Goal: Obtain resource: Obtain resource

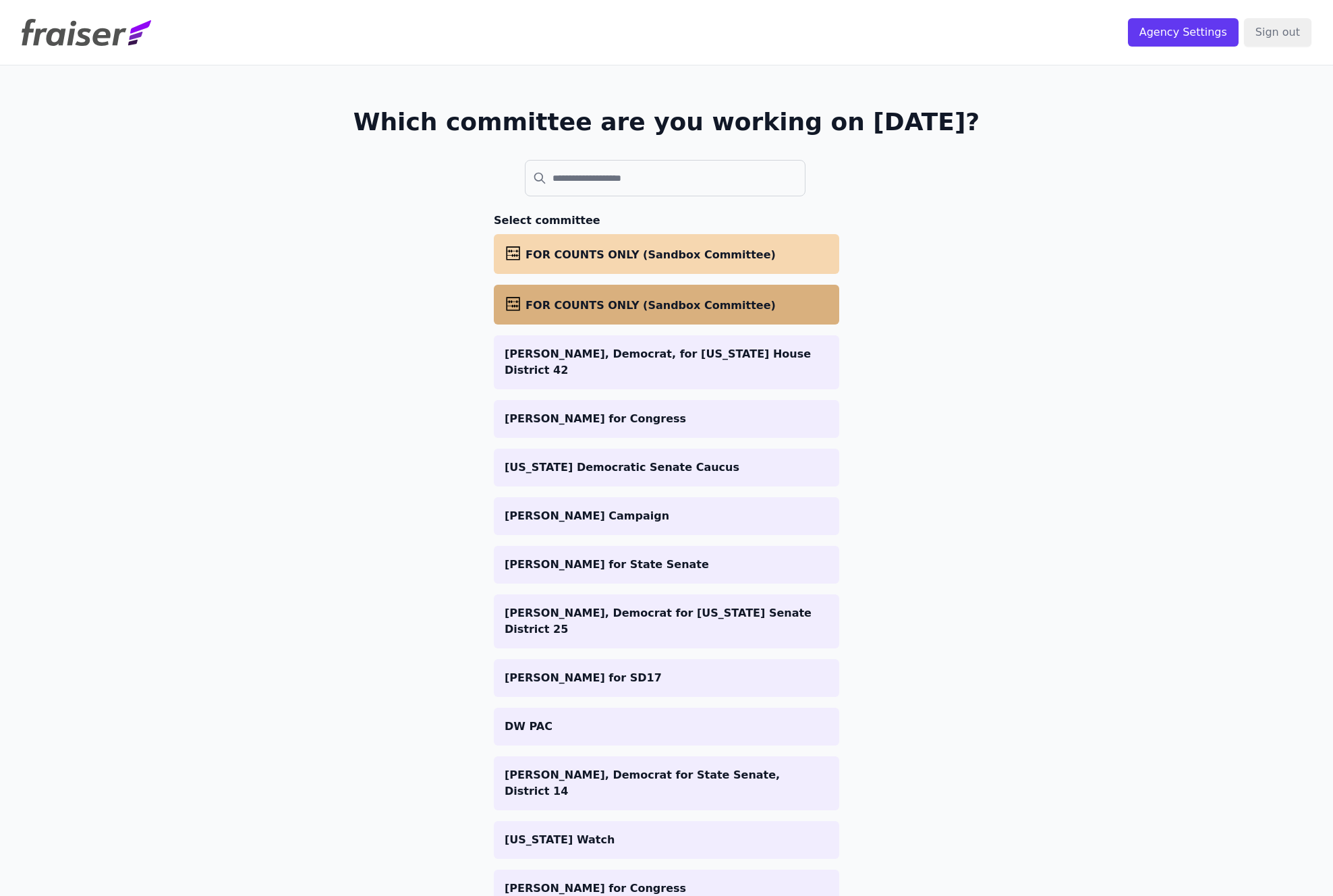
click at [644, 316] on li "abacus FOR COUNTS ONLY (Sandbox Committee)" at bounding box center [667, 304] width 346 height 40
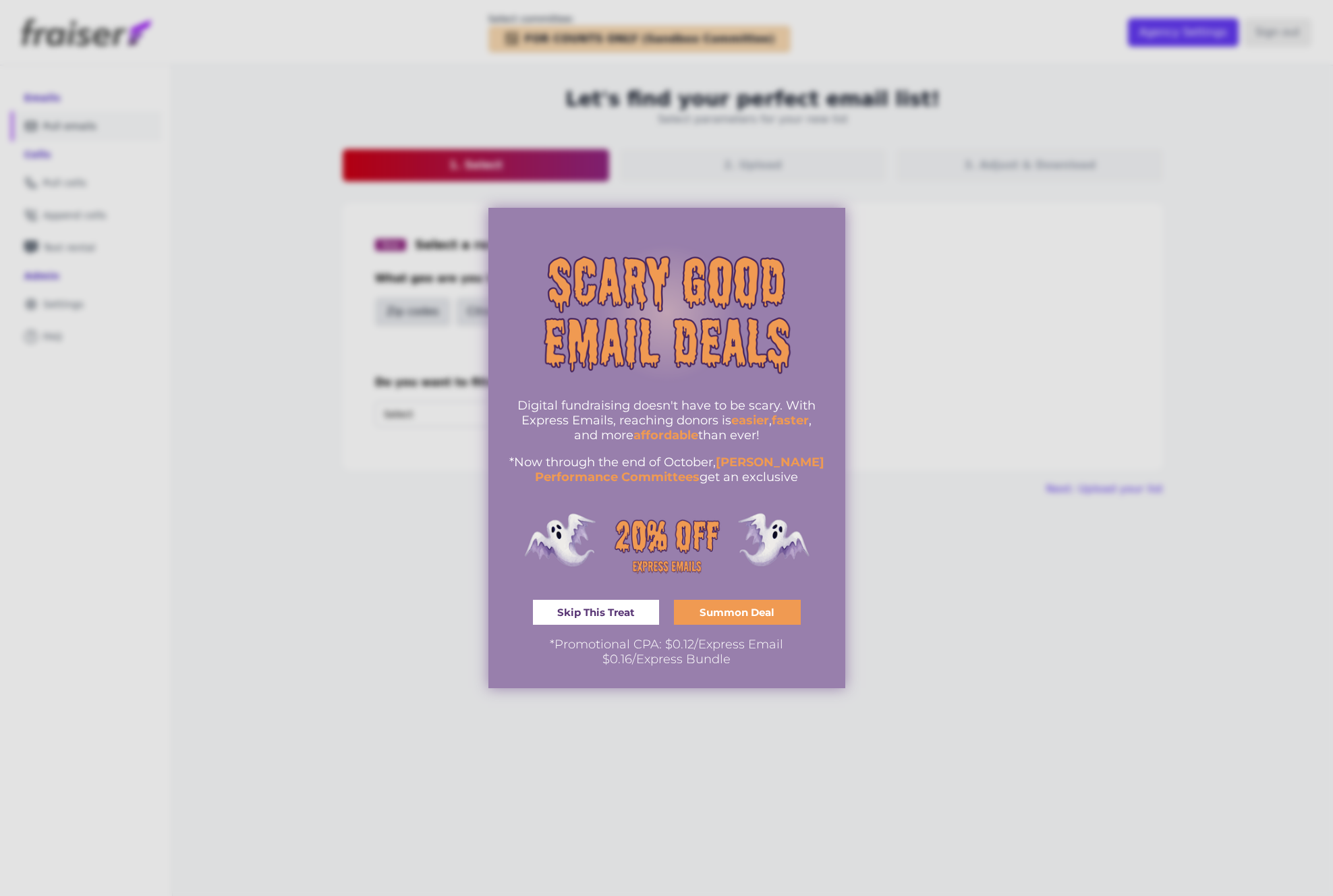
click at [1047, 437] on div at bounding box center [666, 448] width 1333 height 896
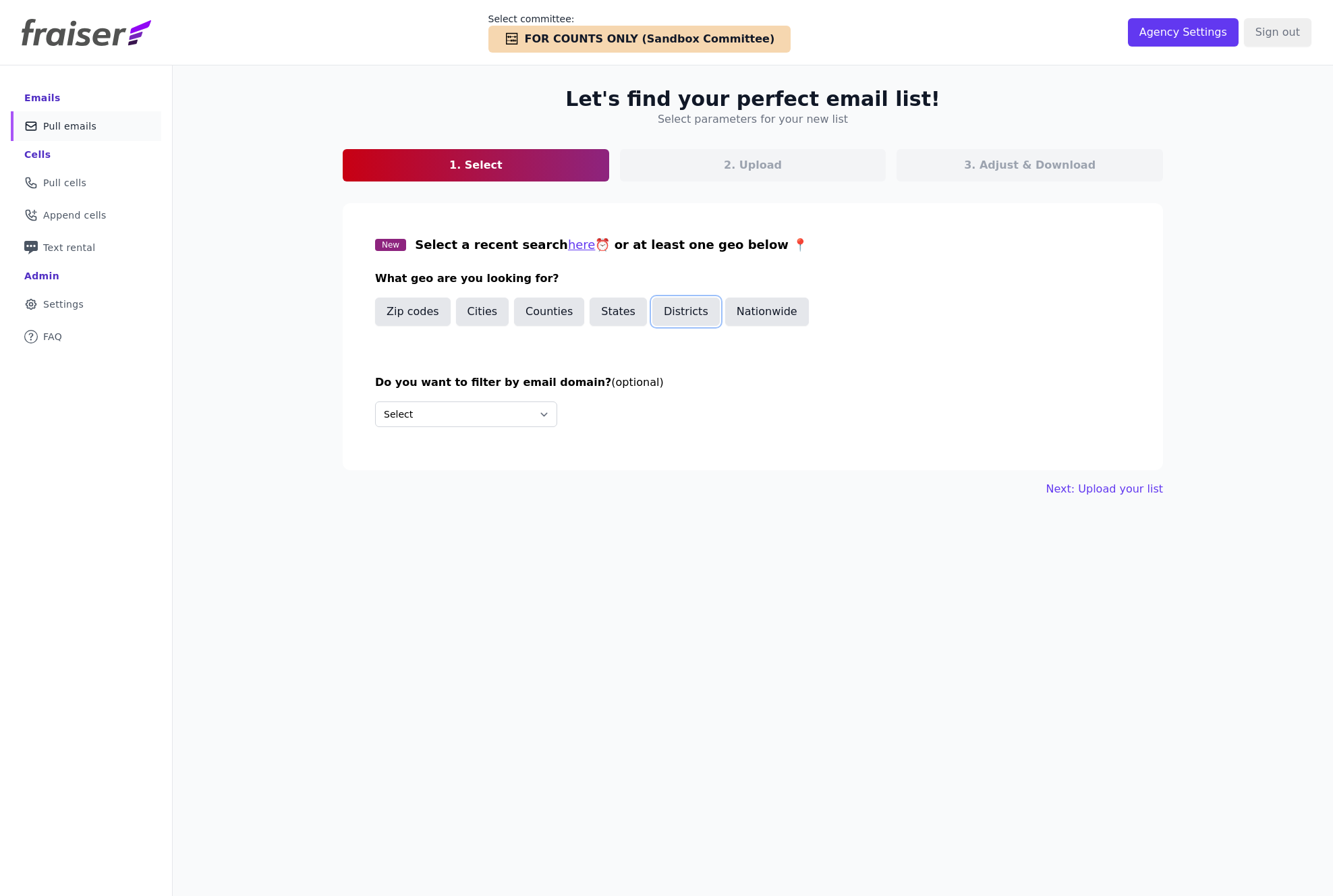
click at [697, 313] on button "Districts" at bounding box center [685, 311] width 67 height 29
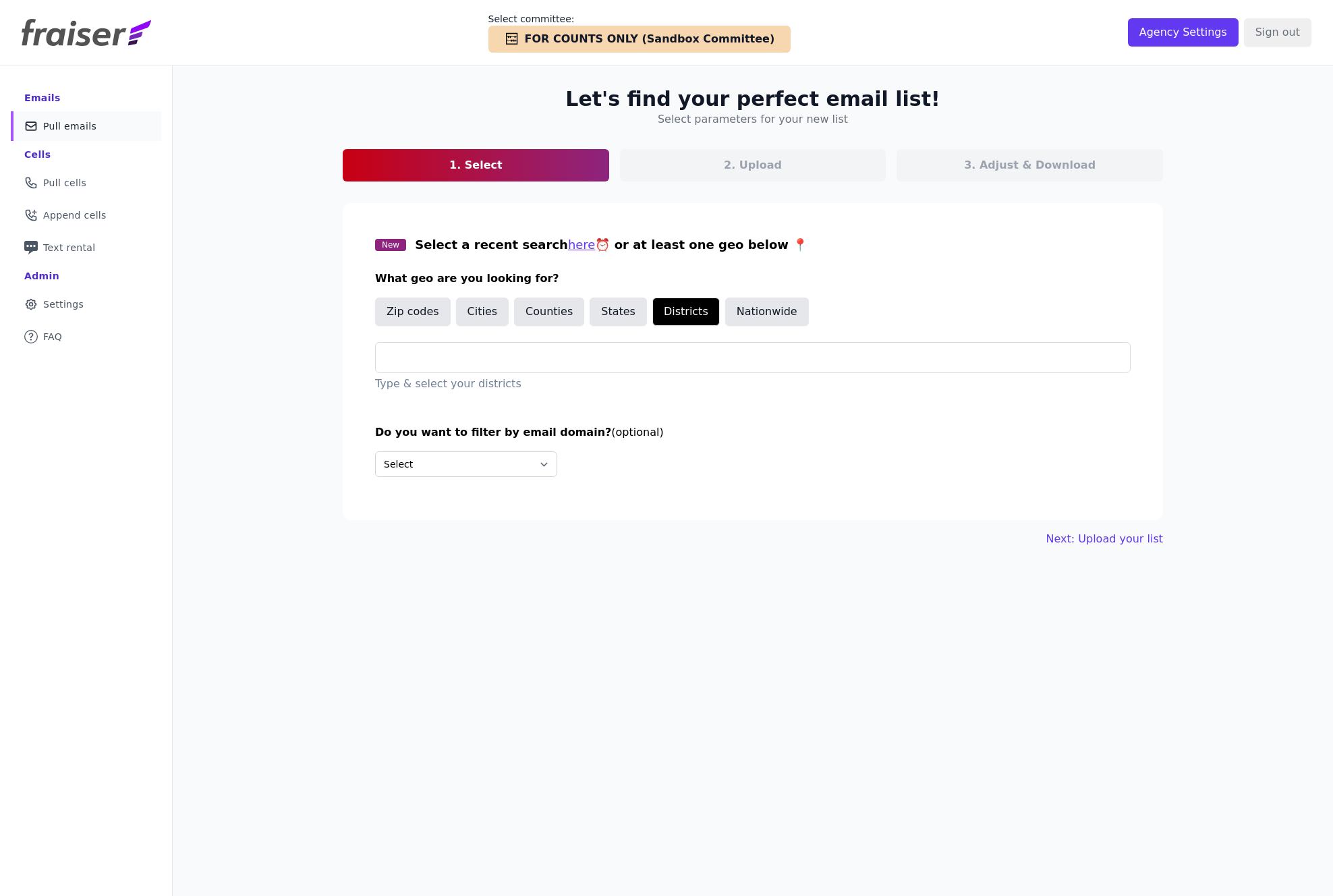
click at [517, 378] on p "Type & select your districts" at bounding box center [753, 385] width 755 height 17
click at [511, 361] on input "text" at bounding box center [758, 358] width 743 height 17
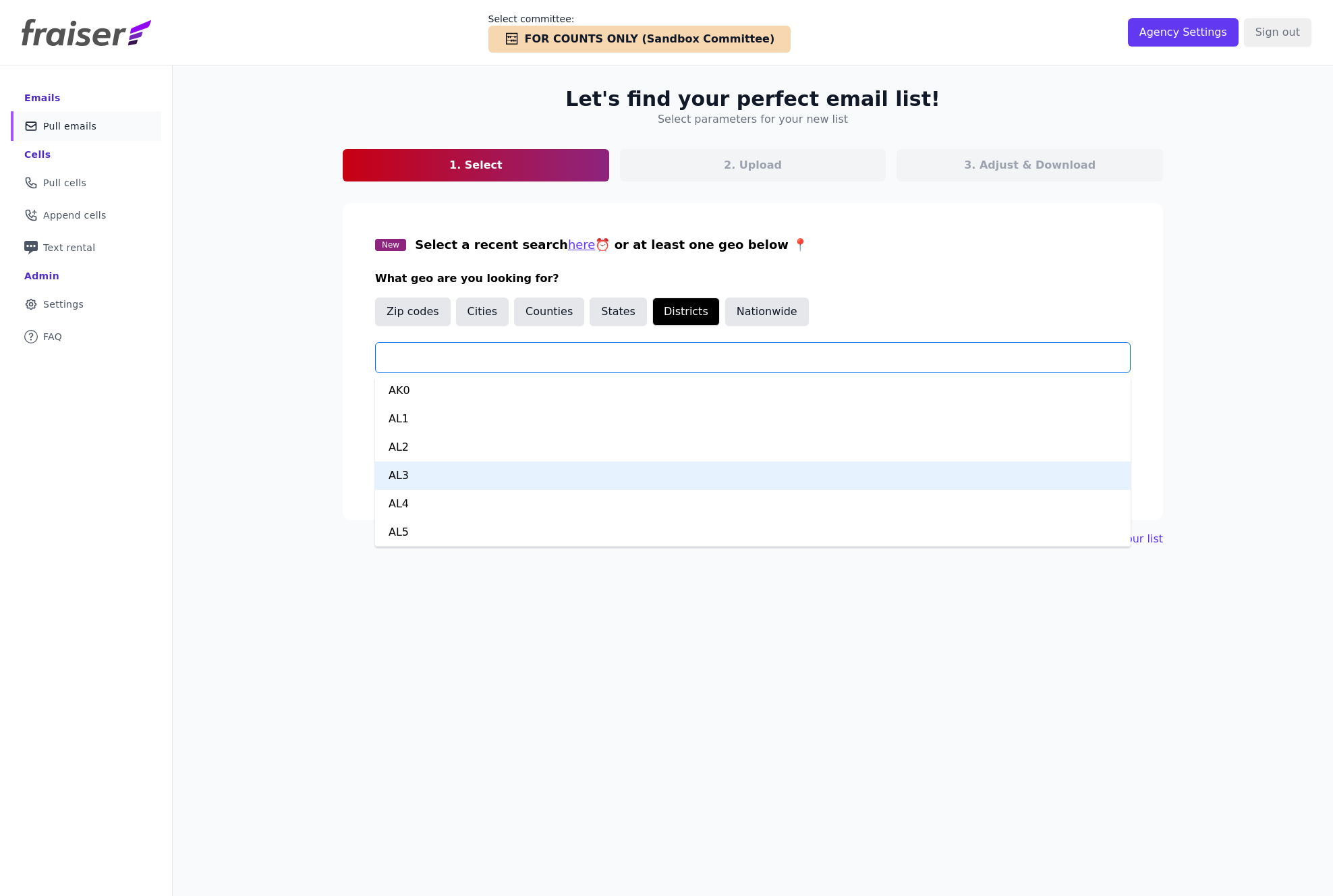
click at [224, 440] on div "Let's find your perfect email list! Select parameters for your new list 1. Sele…" at bounding box center [753, 513] width 1161 height 896
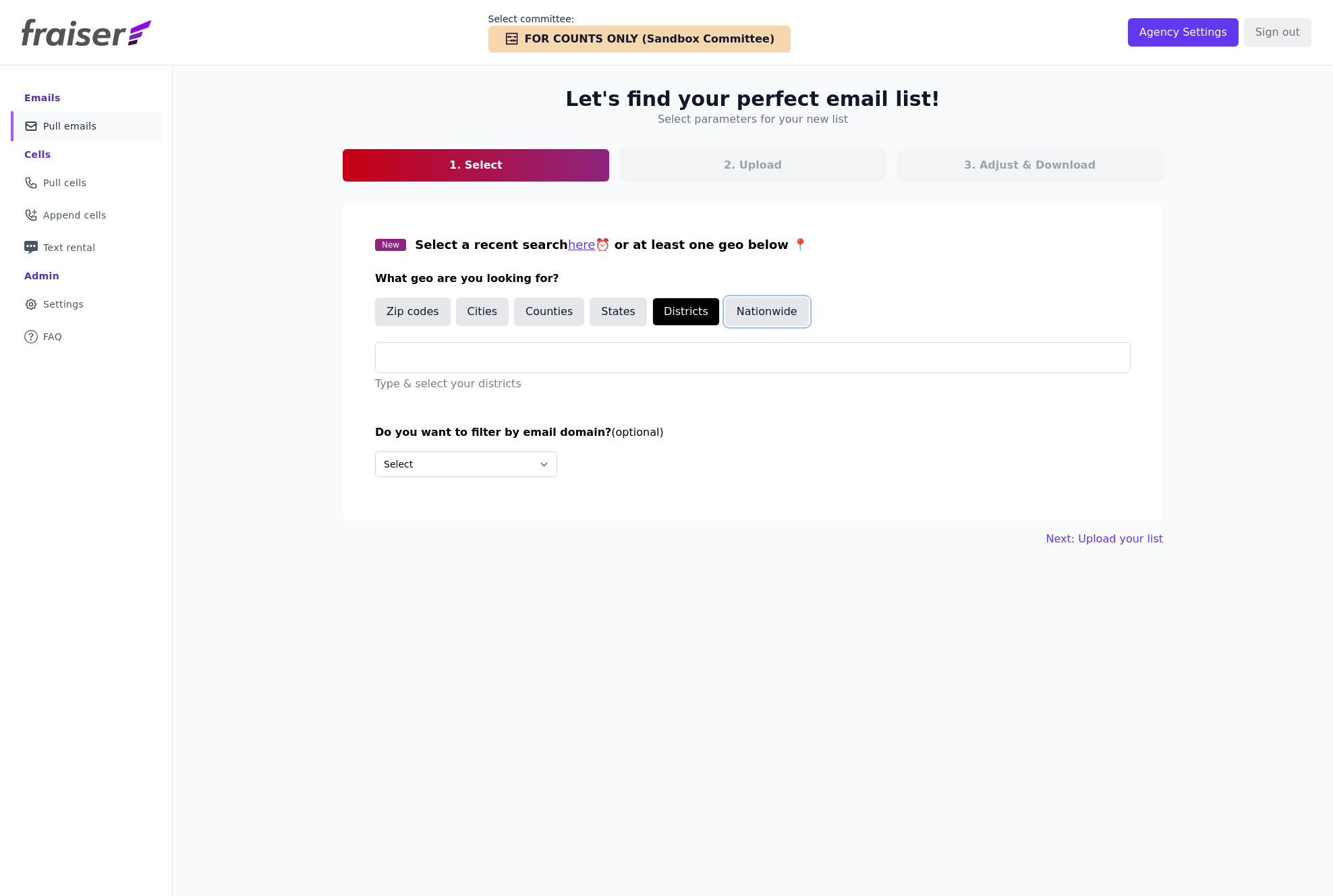
click at [774, 311] on button "Nationwide" at bounding box center [766, 311] width 84 height 29
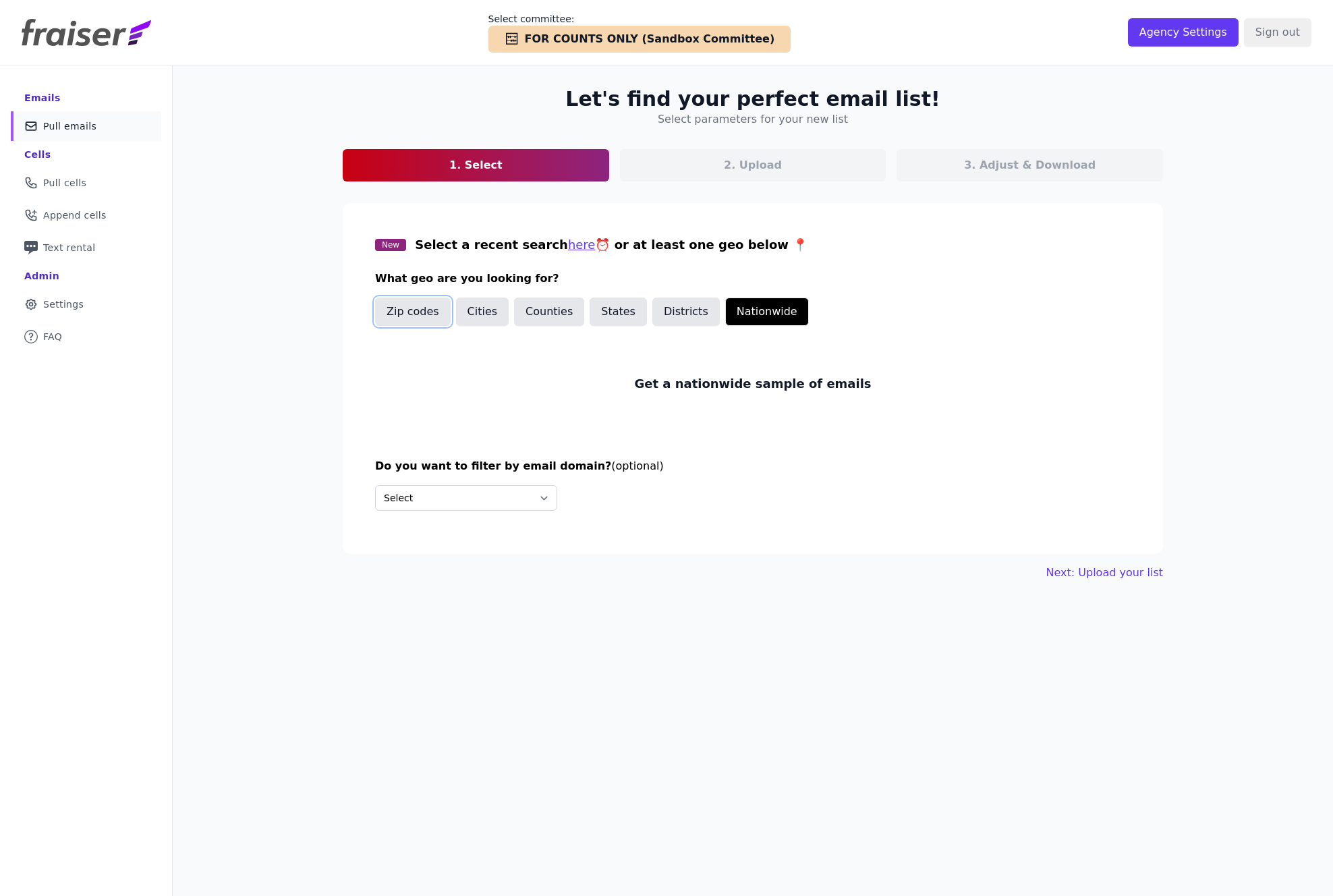
click at [396, 316] on button "Zip codes" at bounding box center [413, 311] width 75 height 29
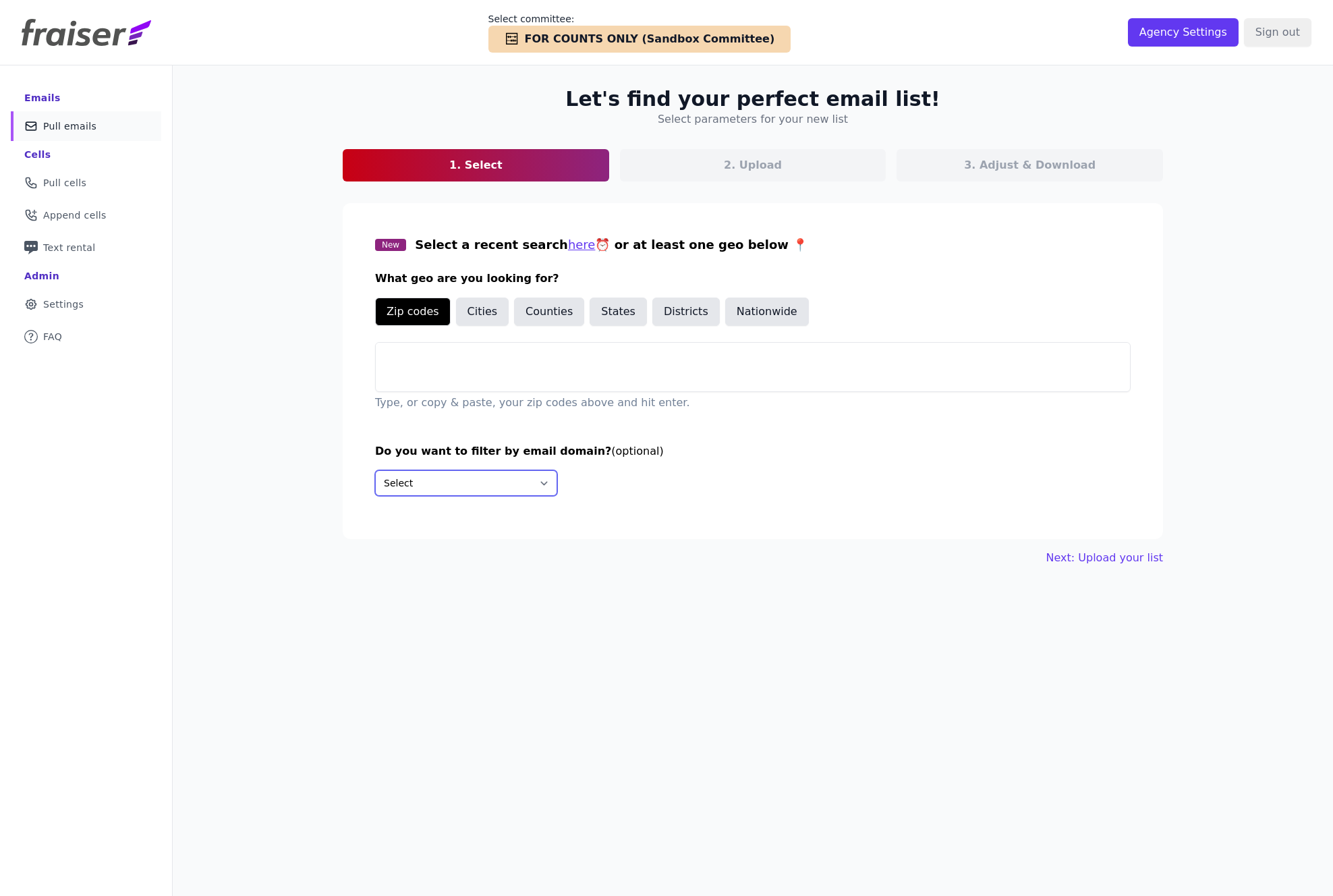
click at [446, 488] on select "Select Include only these domains Include none of these domains" at bounding box center [466, 483] width 182 height 26
click at [708, 367] on input "text" at bounding box center [753, 356] width 754 height 27
click at [848, 519] on section "New Select a recent search here ⏰ or at least one geo below 📍 What geo are you …" at bounding box center [753, 371] width 821 height 336
click at [730, 373] on div at bounding box center [753, 380] width 754 height 21
click at [749, 479] on div "Select Include only these domains Include none of these domains" at bounding box center [753, 483] width 755 height 26
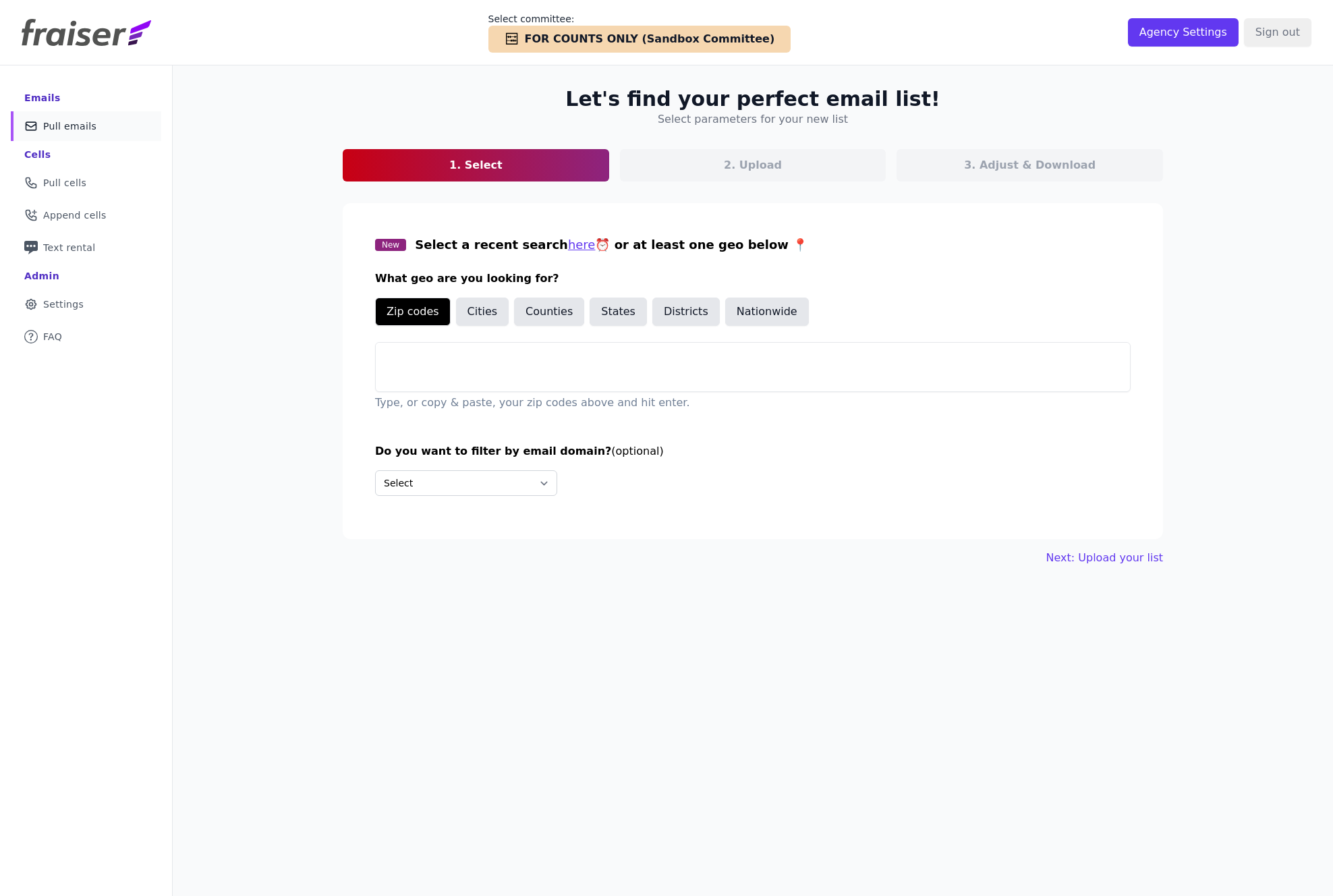
click at [742, 162] on p "2. Upload" at bounding box center [753, 166] width 58 height 17
click at [474, 482] on select "Select Include only these domains Include none of these domains" at bounding box center [466, 483] width 182 height 26
click at [1057, 164] on p "3. Adjust & Download" at bounding box center [1029, 166] width 132 height 17
click at [638, 36] on span "FOR COUNTS ONLY (Sandbox Committee)" at bounding box center [650, 40] width 250 height 17
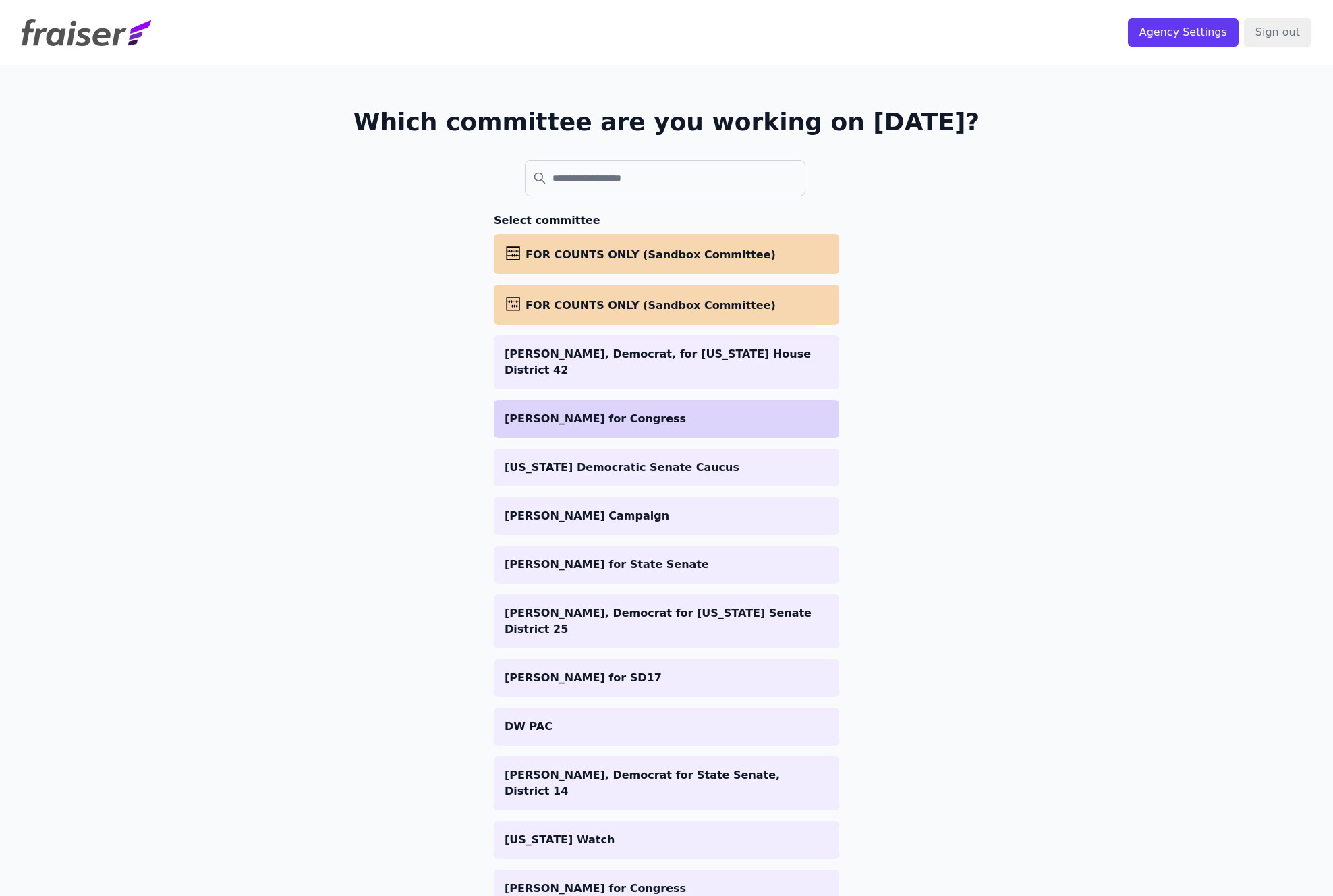
click at [671, 419] on p "Mel Tull for Congress" at bounding box center [667, 419] width 324 height 17
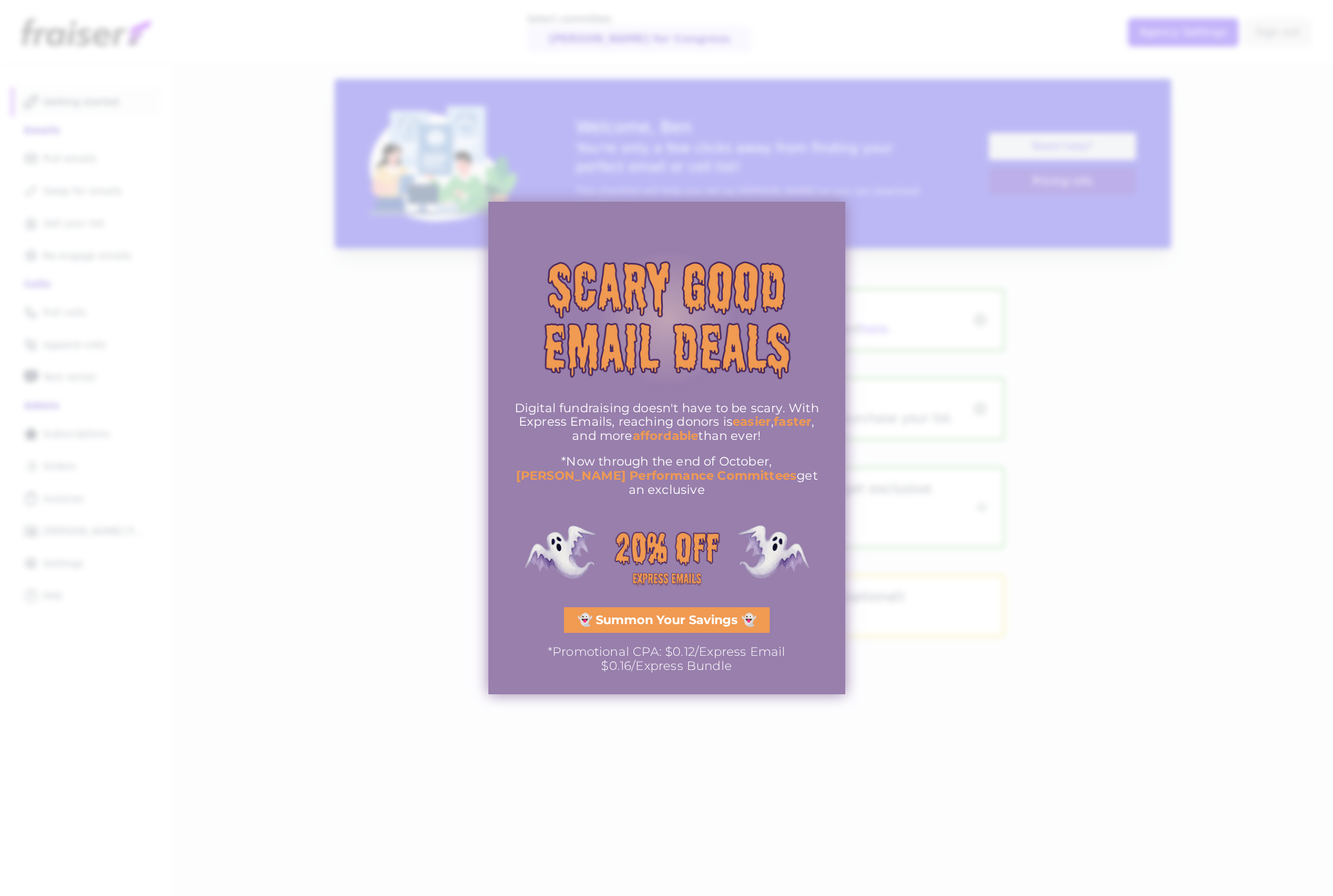
click at [302, 420] on div at bounding box center [666, 448] width 1333 height 896
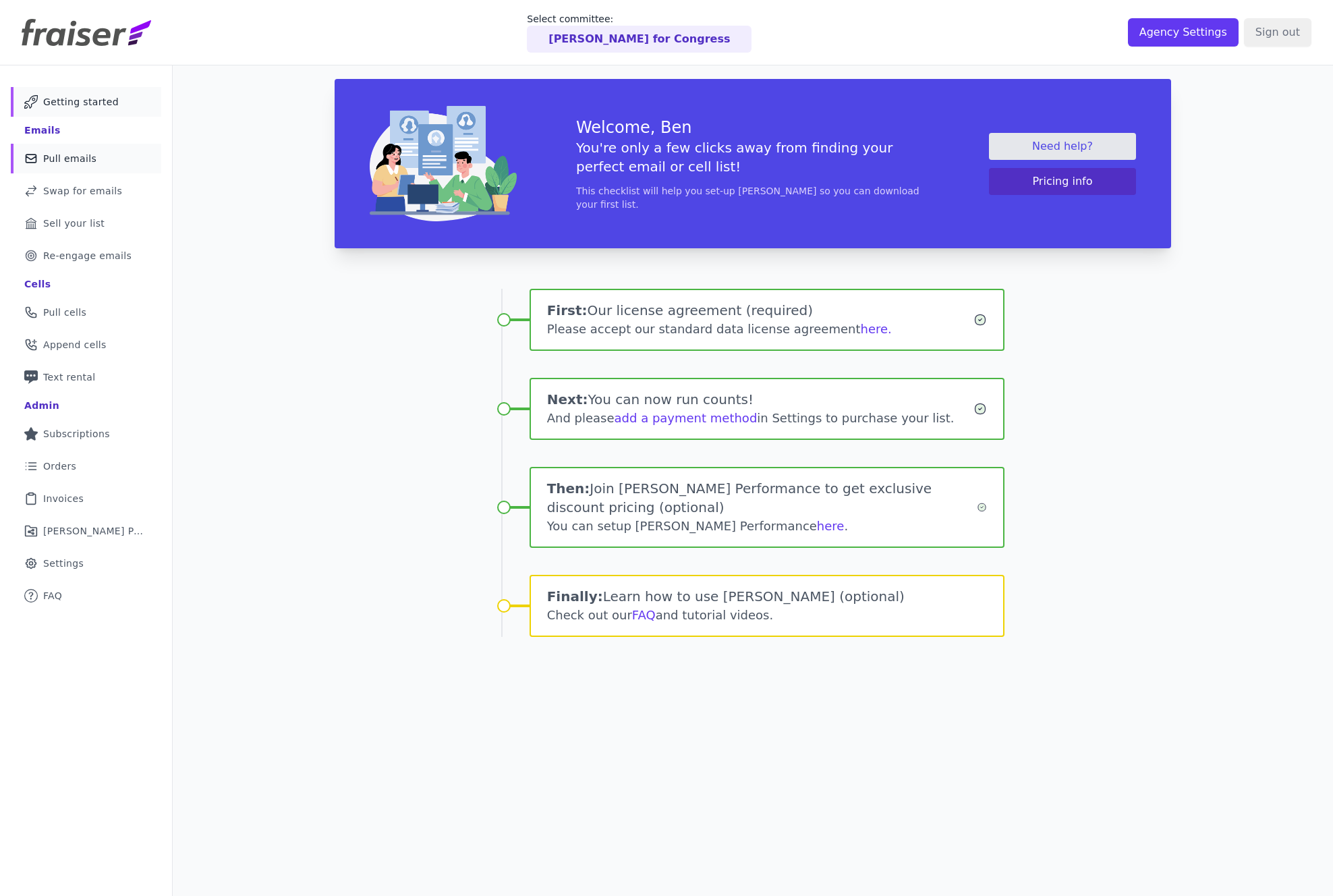
click at [70, 160] on span "Pull emails" at bounding box center [70, 158] width 53 height 14
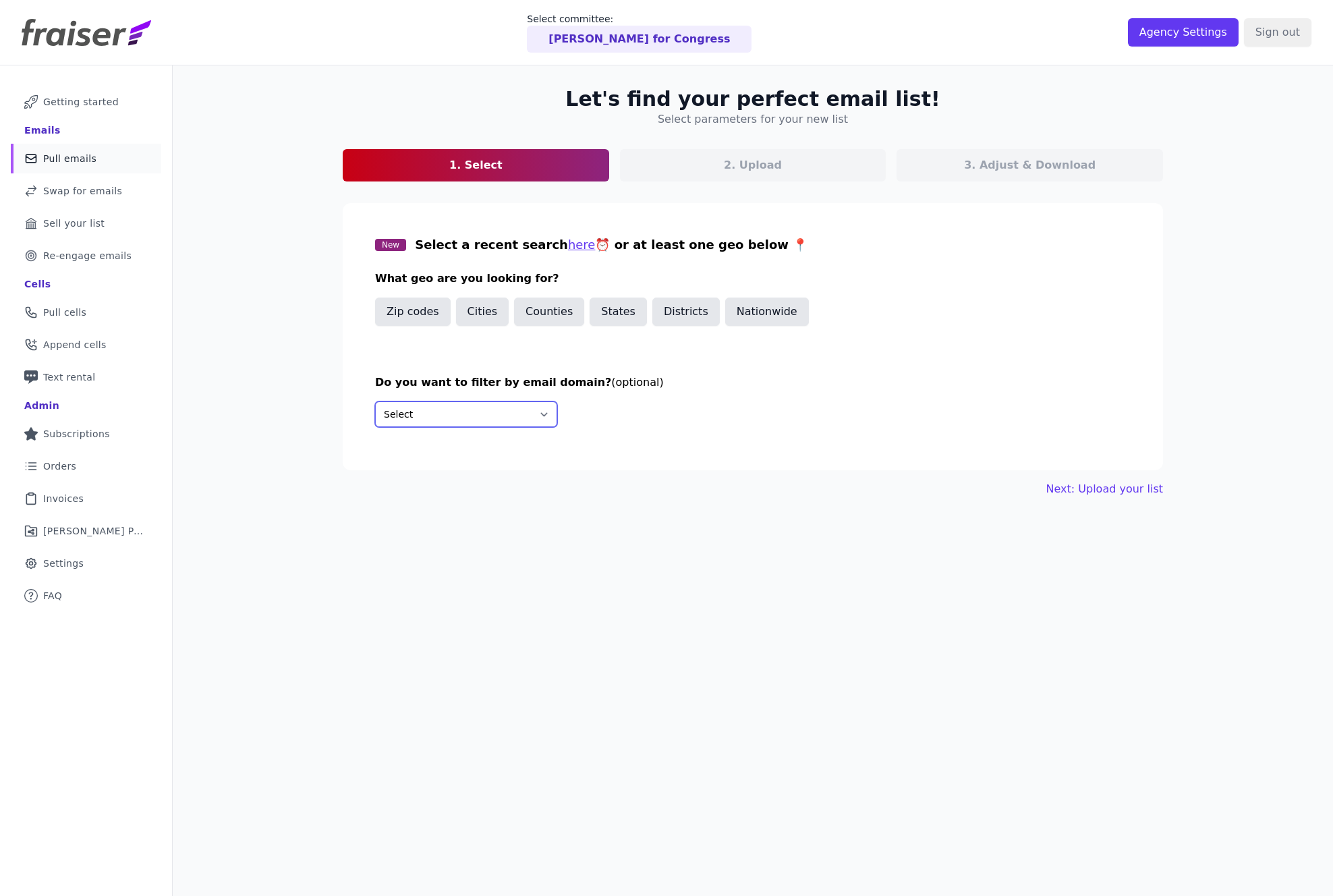
click at [495, 408] on select "Select Include only these domains Include none of these domains" at bounding box center [466, 414] width 182 height 26
